Goal: Information Seeking & Learning: Learn about a topic

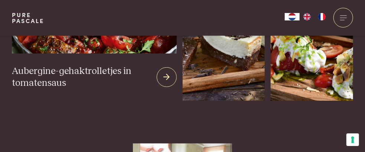
scroll to position [966, 0]
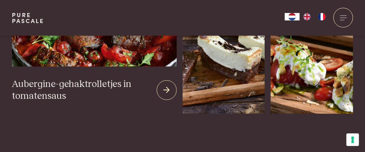
click at [168, 88] on icon at bounding box center [167, 90] width 6 height 11
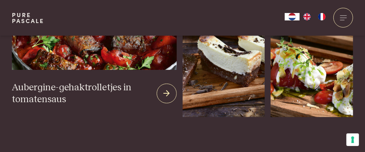
click at [79, 87] on h3 "Aubergine-gehaktrolletjes in tomatensaus" at bounding box center [81, 94] width 139 height 24
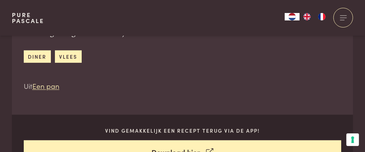
scroll to position [297, 0]
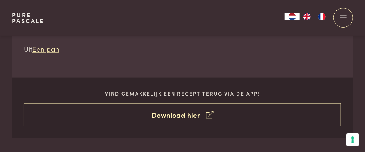
click at [184, 114] on link "Download hier" at bounding box center [183, 114] width 318 height 23
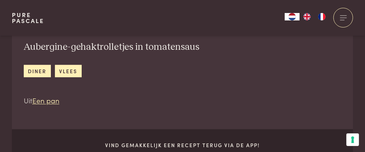
scroll to position [256, 0]
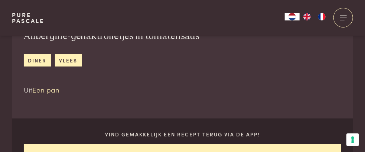
click at [39, 89] on link "Een pan" at bounding box center [45, 89] width 27 height 10
click at [338, 18] on div at bounding box center [344, 18] width 20 height 20
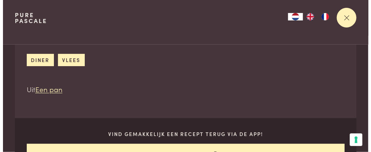
scroll to position [0, 0]
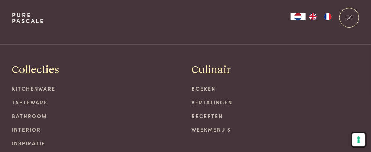
click at [362, 140] on button "Uw voorkeuren voor toestemming voor trackingtechnologieën" at bounding box center [358, 139] width 13 height 13
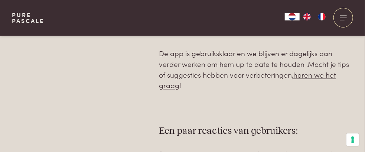
scroll to position [409, 0]
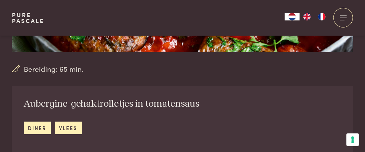
scroll to position [186, 0]
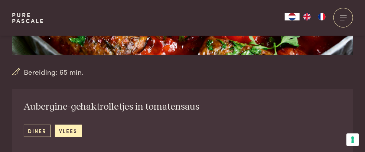
click at [42, 130] on link "diner" at bounding box center [37, 131] width 27 height 12
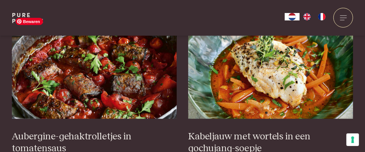
scroll to position [334, 0]
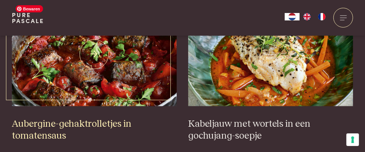
click at [113, 74] on img at bounding box center [94, 54] width 165 height 104
click at [73, 77] on img at bounding box center [94, 54] width 165 height 104
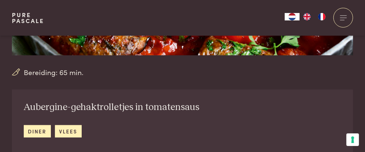
scroll to position [186, 0]
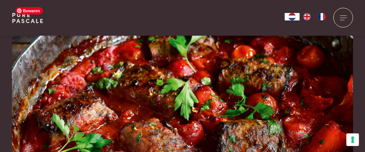
scroll to position [0, 0]
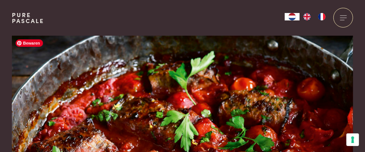
click at [169, 84] on img at bounding box center [182, 138] width 341 height 205
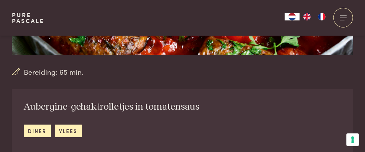
scroll to position [186, 0]
click at [16, 73] on icon at bounding box center [16, 71] width 8 height 11
click at [55, 72] on span "Bereiding: 65 min." at bounding box center [54, 71] width 60 height 11
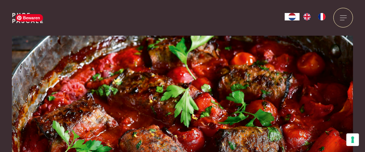
scroll to position [0, 0]
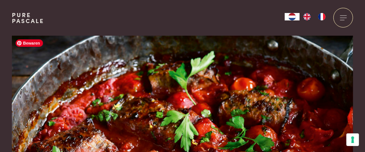
click at [235, 79] on img at bounding box center [182, 138] width 341 height 205
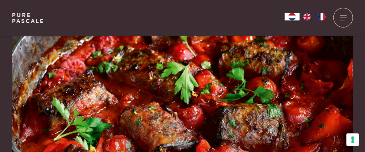
scroll to position [74, 0]
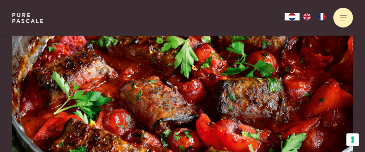
click at [341, 14] on div at bounding box center [344, 18] width 20 height 20
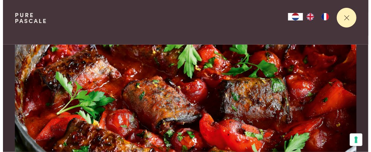
scroll to position [0, 0]
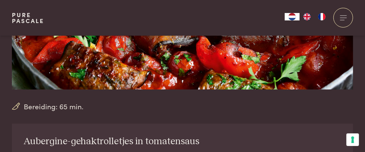
scroll to position [186, 0]
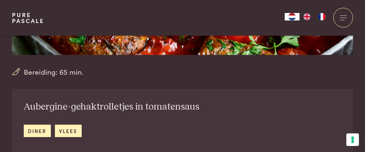
click at [118, 105] on h2 "Aubergine-gehaktrolletjes in tomatensaus" at bounding box center [112, 107] width 176 height 12
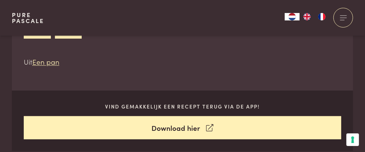
scroll to position [297, 0]
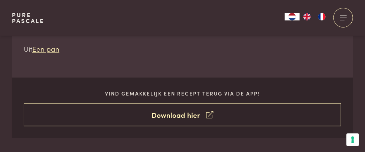
click at [211, 113] on icon at bounding box center [209, 115] width 7 height 11
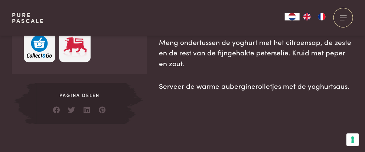
scroll to position [780, 0]
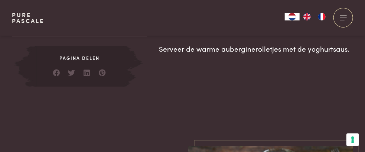
click at [101, 74] on div at bounding box center [102, 72] width 7 height 11
click at [102, 71] on link at bounding box center [102, 70] width 7 height 7
click at [75, 107] on main "Bereiding: 65 min. Aubergine-gehaktrolletjes in tomatensaus diner vlees Uit Een…" at bounding box center [182, 23] width 365 height 1607
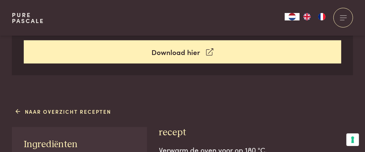
scroll to position [334, 0]
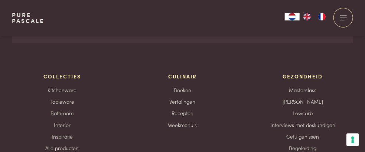
scroll to position [1560, 0]
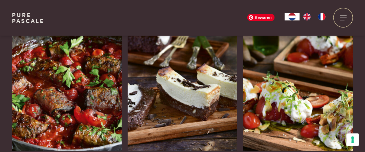
scroll to position [966, 0]
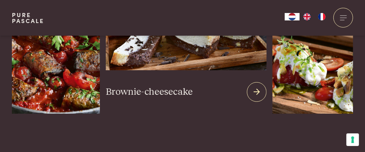
click at [186, 55] on img at bounding box center [186, 22] width 161 height 98
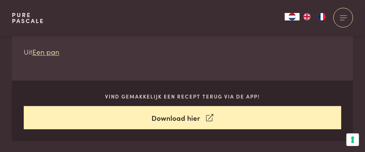
scroll to position [297, 0]
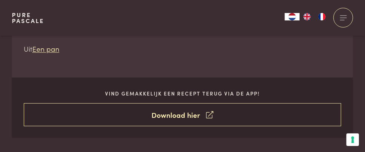
click at [208, 113] on icon at bounding box center [209, 115] width 7 height 11
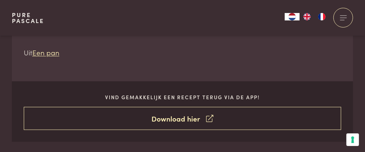
click at [210, 117] on icon at bounding box center [209, 118] width 7 height 11
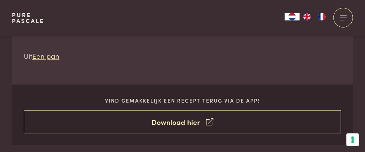
click at [208, 119] on icon at bounding box center [209, 122] width 7 height 11
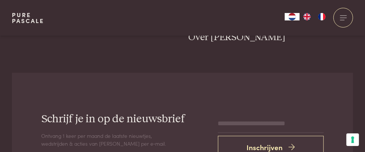
scroll to position [1337, 0]
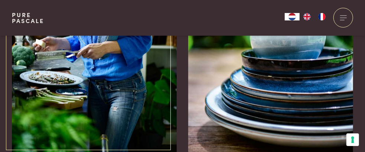
scroll to position [929, 0]
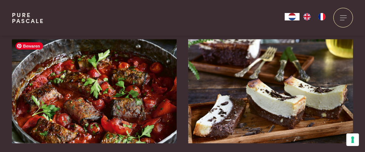
scroll to position [334, 0]
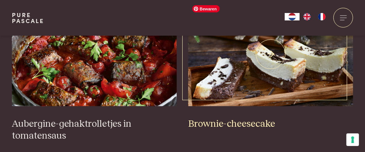
click at [294, 68] on img at bounding box center [270, 54] width 165 height 104
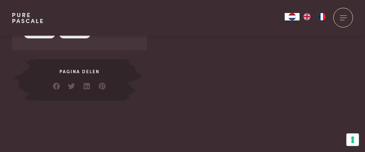
scroll to position [780, 0]
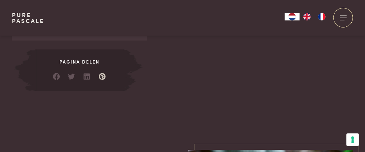
click at [102, 76] on link at bounding box center [102, 74] width 7 height 7
click at [65, 110] on main "Bereiding: 40 min. Brownie-cheesecake dessert chocolade cake Uit Een pan Vind g…" at bounding box center [182, 21] width 365 height 1602
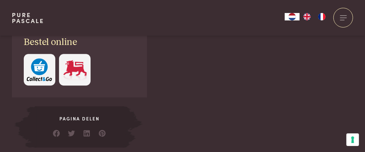
scroll to position [706, 0]
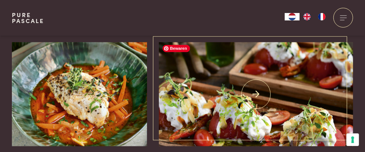
scroll to position [483, 0]
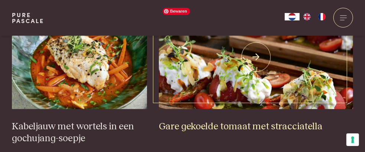
click at [254, 54] on img at bounding box center [256, 57] width 194 height 104
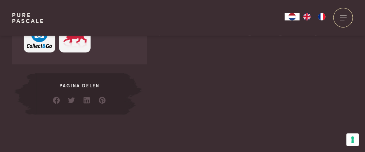
scroll to position [632, 0]
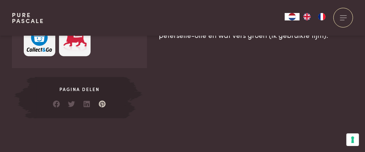
click at [103, 105] on link at bounding box center [102, 101] width 7 height 7
click at [64, 130] on main "Bereiding: 20 min. Gare gekoelde tomaat met stracciatella keto lunch Vind gemak…" at bounding box center [182, 113] width 365 height 1490
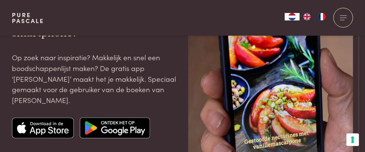
scroll to position [1626, 0]
